Goal: Task Accomplishment & Management: Manage account settings

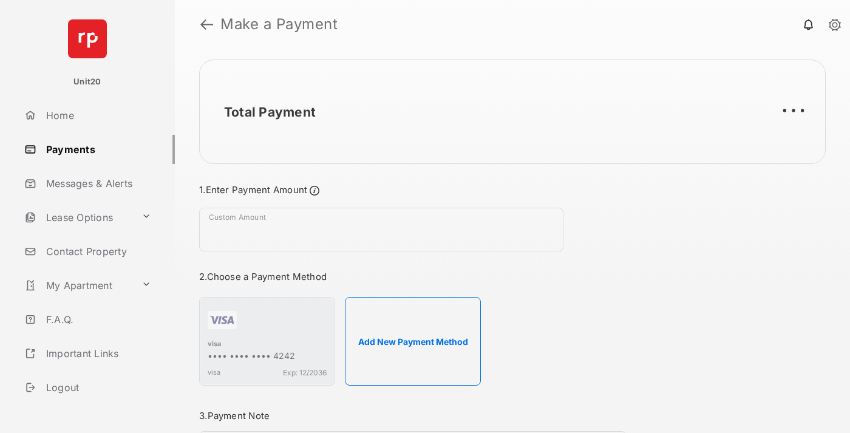
click at [95, 149] on link "Payments" at bounding box center [96, 149] width 155 height 29
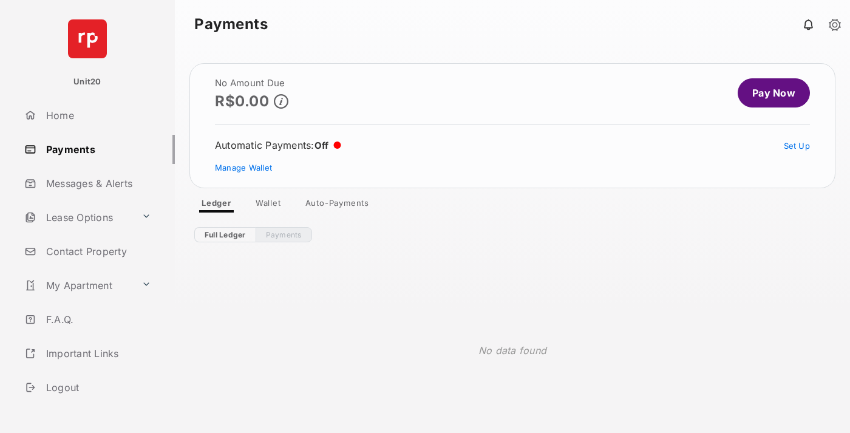
click at [337, 205] on link "Auto-Payments" at bounding box center [337, 205] width 83 height 15
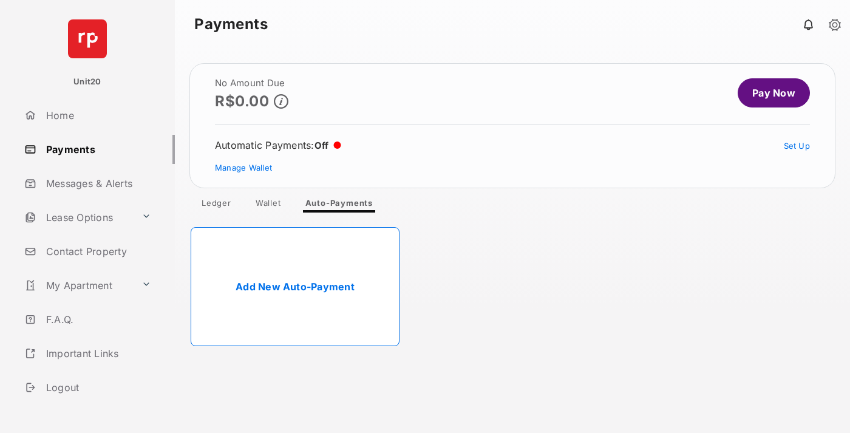
click at [295, 286] on link "Add New Auto-Payment" at bounding box center [295, 286] width 209 height 119
